Goal: Information Seeking & Learning: Learn about a topic

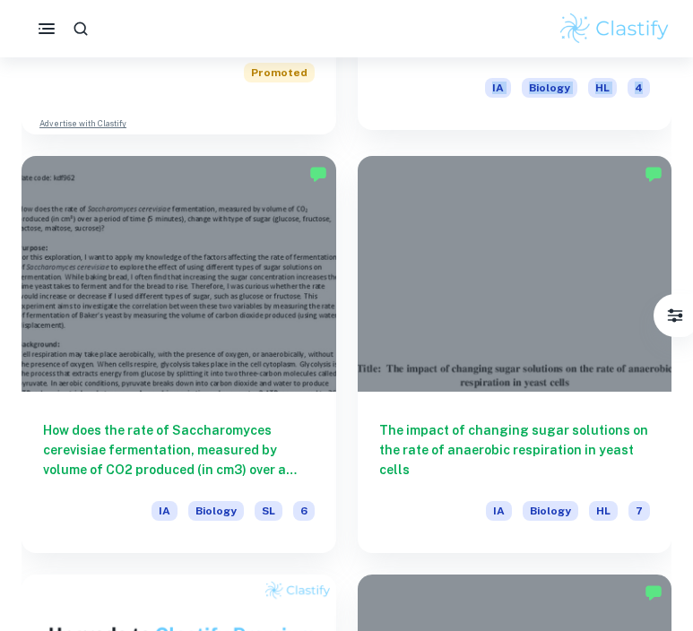
scroll to position [1250, 0]
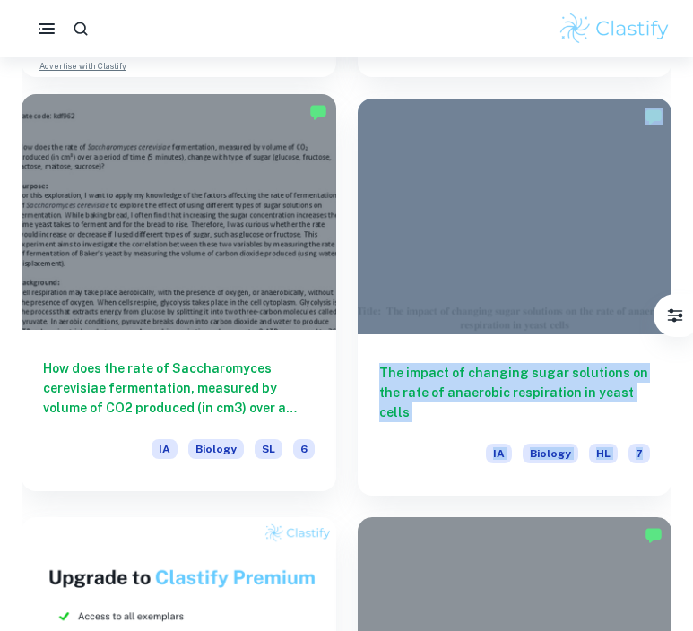
scroll to position [1304, 0]
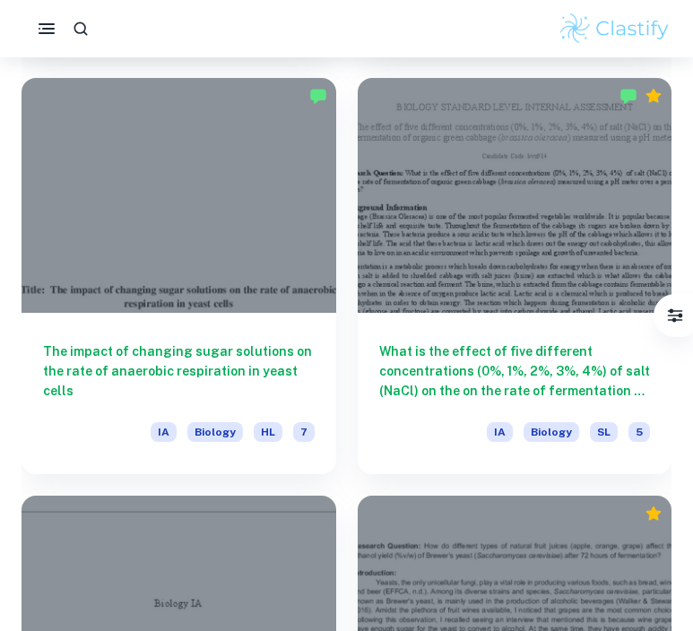
scroll to position [2174, 0]
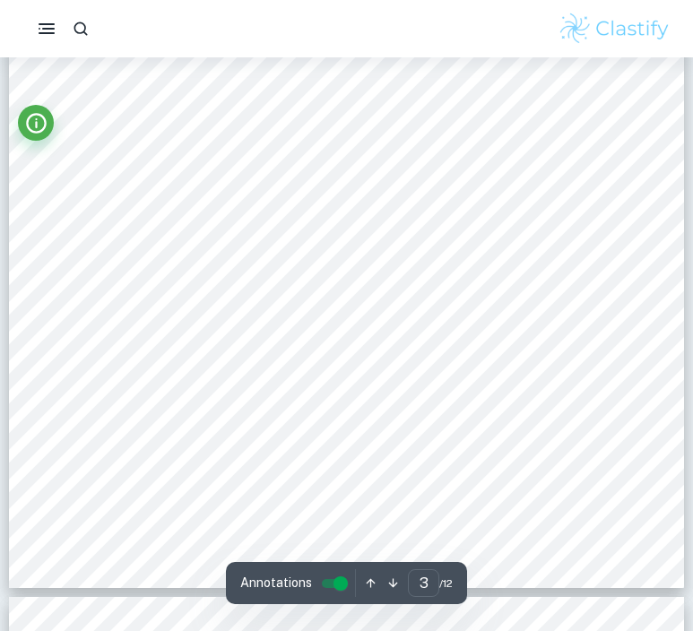
scroll to position [2565, 0]
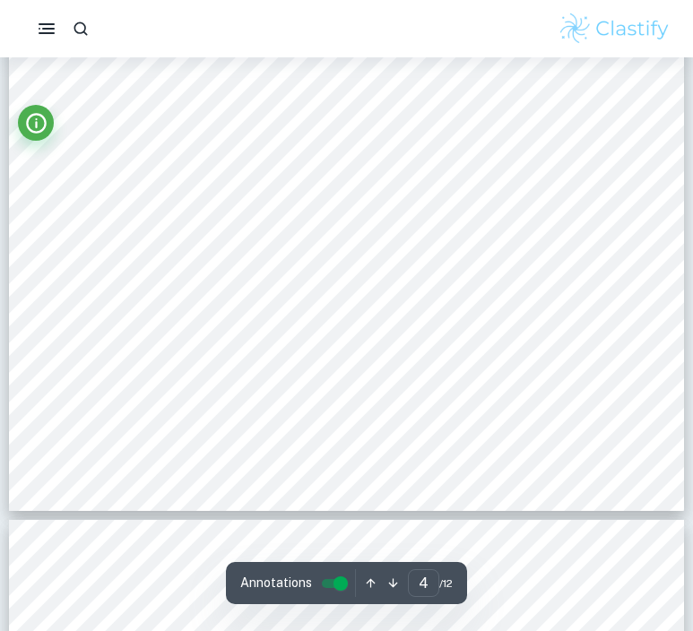
type input "5"
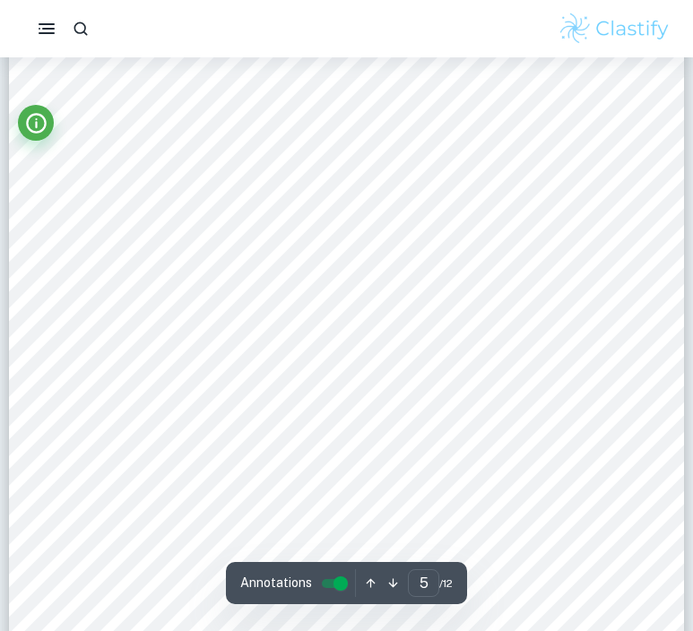
scroll to position [4362, 0]
